Goal: Communication & Community: Answer question/provide support

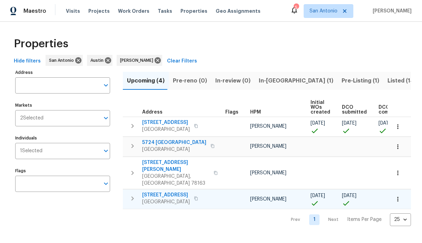
click at [133, 197] on icon "button" at bounding box center [133, 199] width 2 height 4
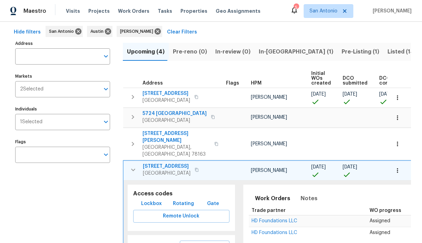
scroll to position [35, 0]
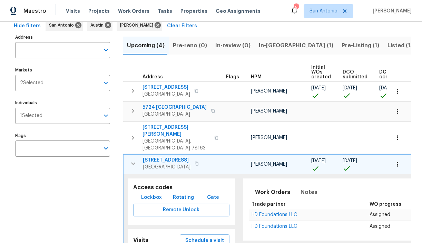
click at [151, 193] on span "Lockbox" at bounding box center [151, 197] width 21 height 9
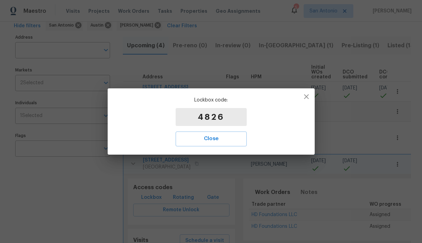
click at [214, 118] on p "4826" at bounding box center [211, 117] width 71 height 18
copy p "4826"
click at [305, 96] on icon "button" at bounding box center [306, 96] width 5 height 5
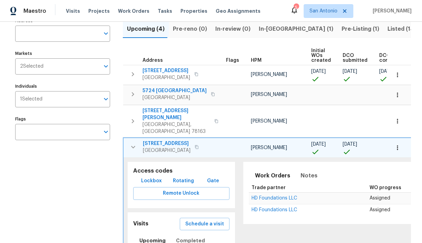
scroll to position [0, 0]
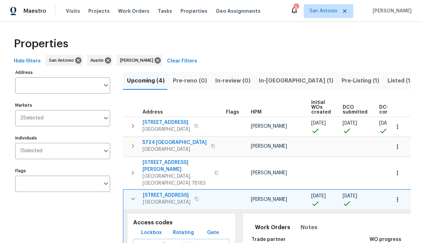
click at [388, 78] on span "Listed (14)" at bounding box center [402, 81] width 29 height 10
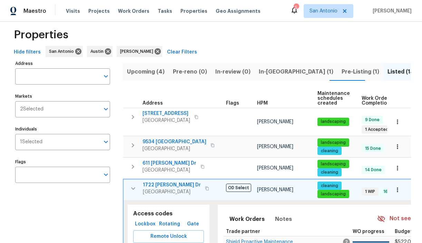
scroll to position [12, 0]
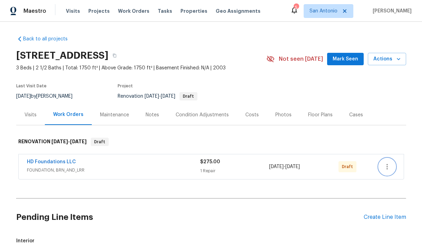
click at [389, 166] on icon "button" at bounding box center [387, 167] width 8 height 8
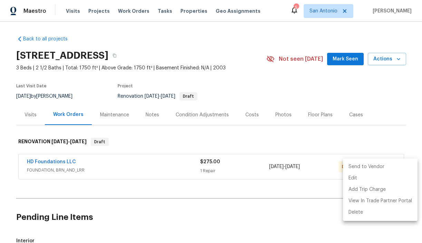
click at [384, 137] on div at bounding box center [211, 121] width 422 height 243
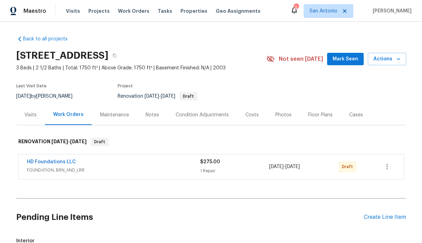
click at [387, 169] on li "Send to Vendor" at bounding box center [380, 167] width 56 height 7
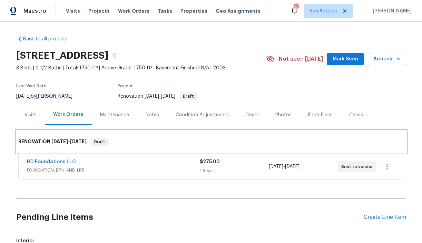
click at [370, 140] on div "RENOVATION [DATE] - [DATE] Draft" at bounding box center [211, 142] width 386 height 8
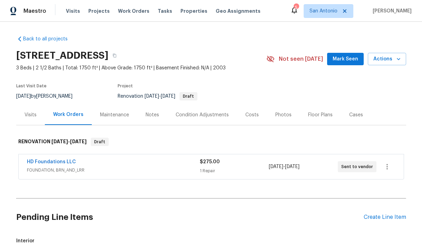
click at [352, 65] on button "Mark Seen" at bounding box center [345, 59] width 37 height 13
click at [32, 115] on div "Visits" at bounding box center [31, 115] width 12 height 7
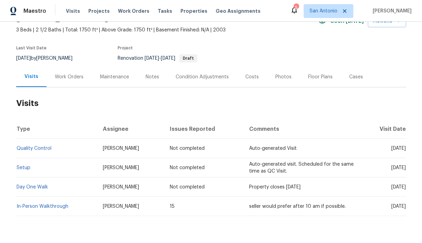
scroll to position [43, 0]
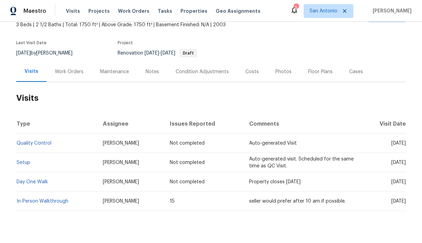
click at [70, 70] on div "Work Orders" at bounding box center [69, 71] width 29 height 7
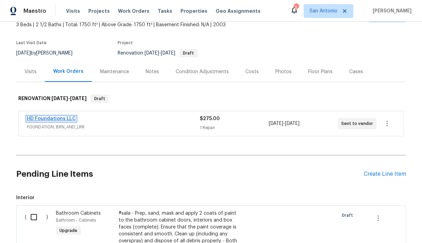
click at [62, 118] on link "HD Foundations LLC" at bounding box center [51, 118] width 49 height 5
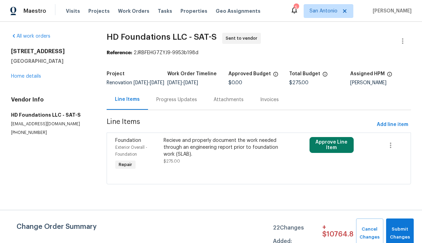
click at [177, 103] on div "Progress Updates" at bounding box center [176, 99] width 41 height 7
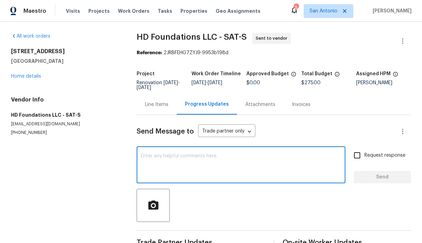
click at [184, 158] on textarea at bounding box center [241, 166] width 201 height 24
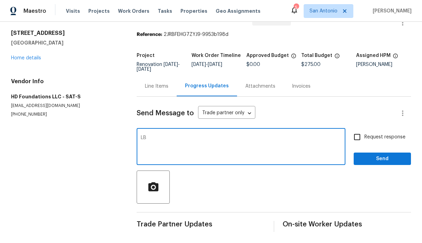
paste textarea "4826"
type textarea "LB 4826"
click at [379, 160] on span "Send" at bounding box center [383, 159] width 46 height 9
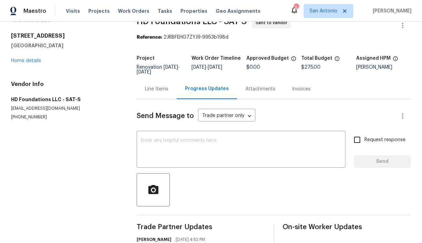
scroll to position [15, 0]
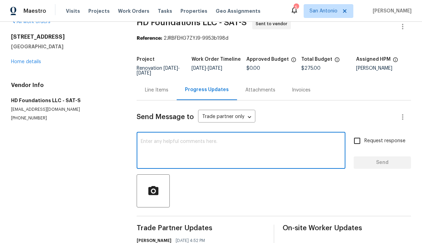
click at [210, 143] on textarea at bounding box center [241, 151] width 201 height 24
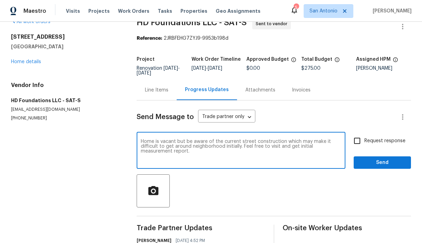
type textarea "Home is vacant but be aware of the current street construction which may make i…"
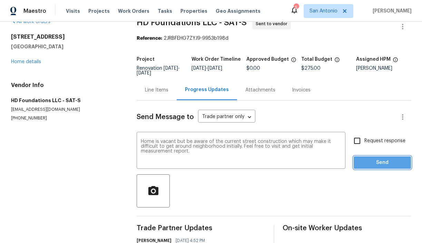
click at [373, 160] on span "Send" at bounding box center [383, 163] width 46 height 9
